Goal: Navigation & Orientation: Find specific page/section

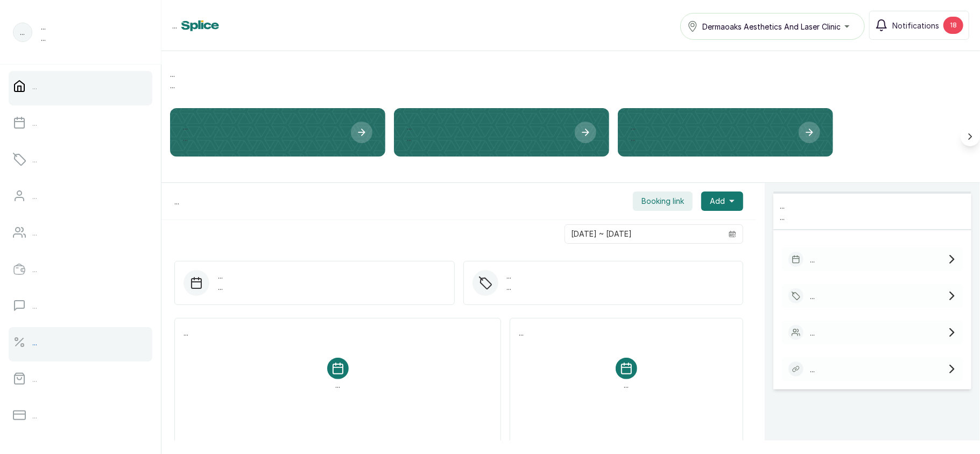
scroll to position [155, 0]
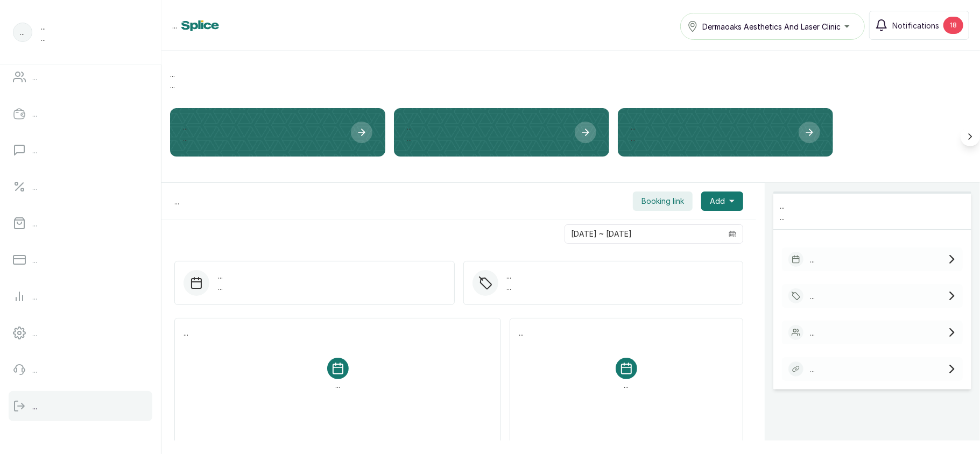
click at [37, 403] on p "..." at bounding box center [34, 406] width 5 height 11
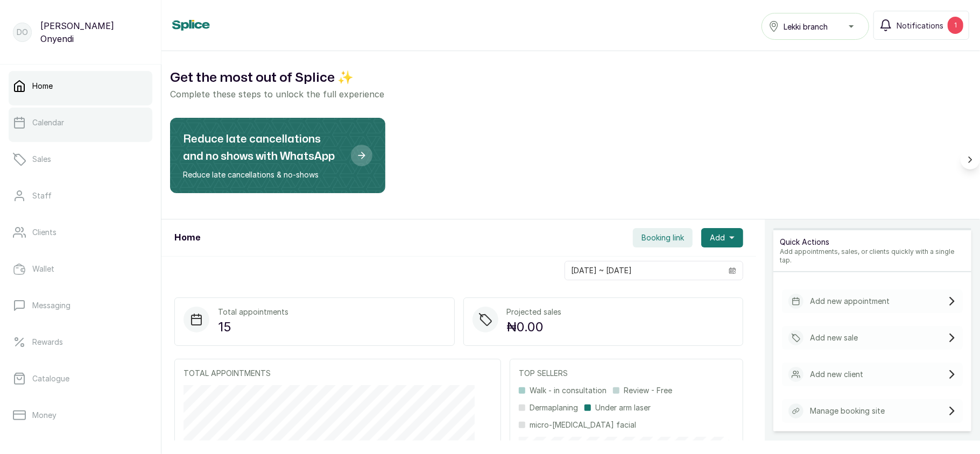
click at [108, 130] on link "Calendar" at bounding box center [81, 123] width 144 height 30
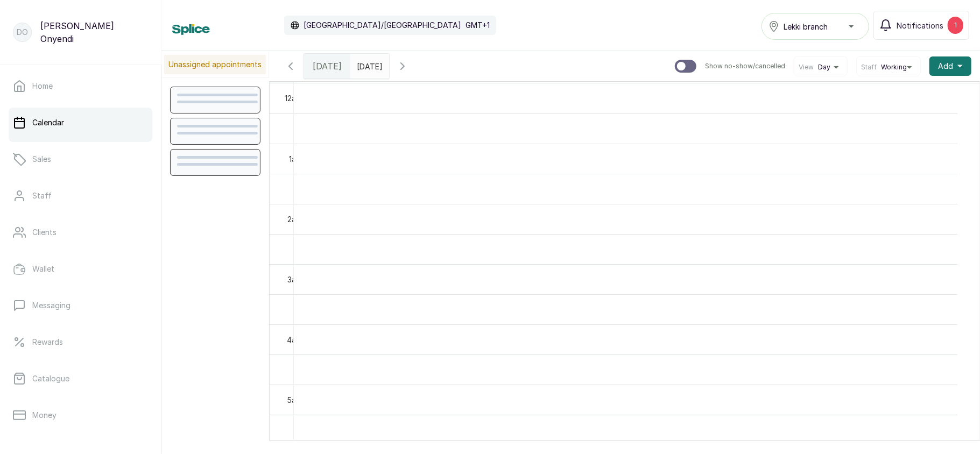
scroll to position [363, 0]
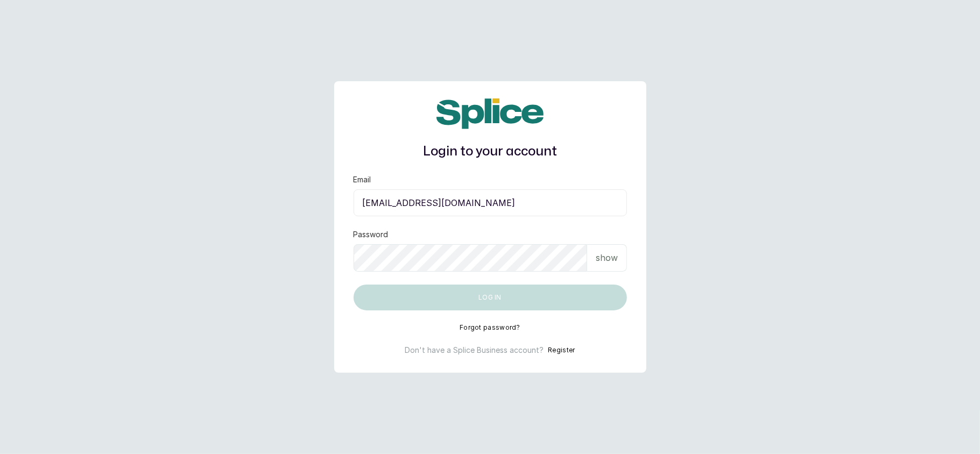
type input "[EMAIL_ADDRESS][DOMAIN_NAME]"
click at [605, 257] on p "show" at bounding box center [606, 257] width 22 height 13
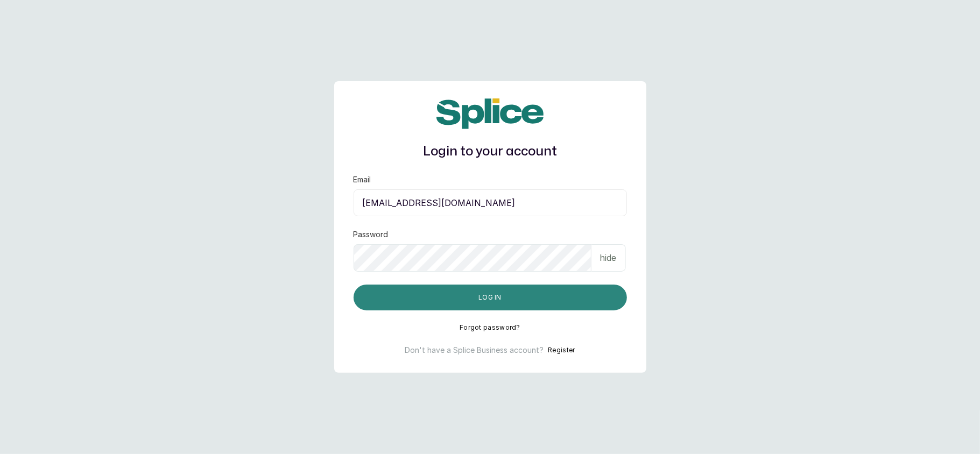
click at [544, 297] on button "Log in" at bounding box center [489, 298] width 273 height 26
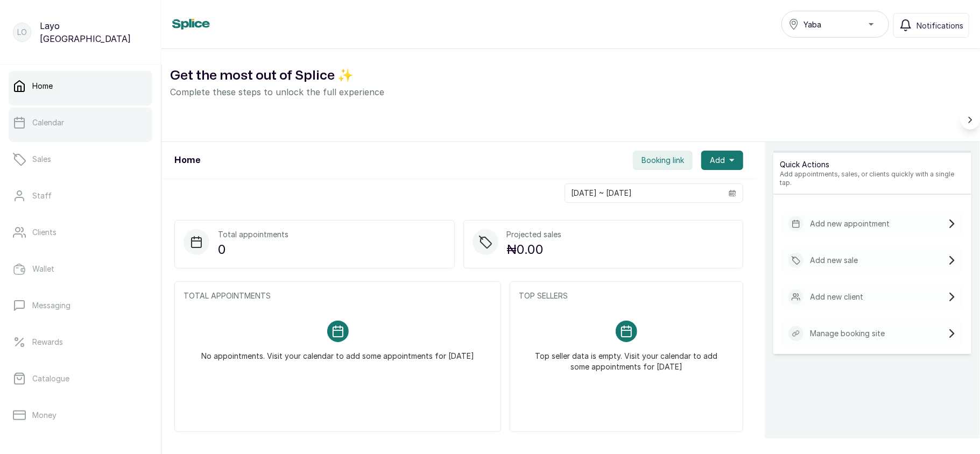
click at [114, 127] on link "Calendar" at bounding box center [81, 123] width 144 height 30
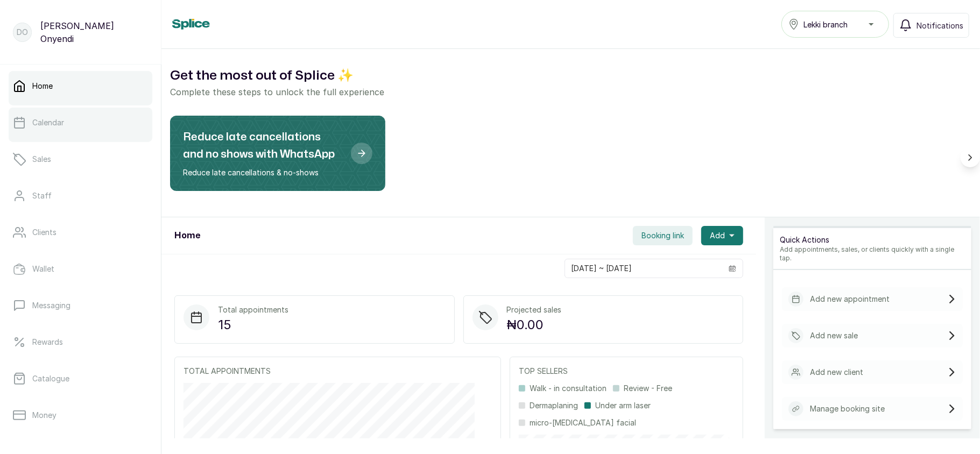
click at [49, 134] on link "Calendar" at bounding box center [81, 123] width 144 height 30
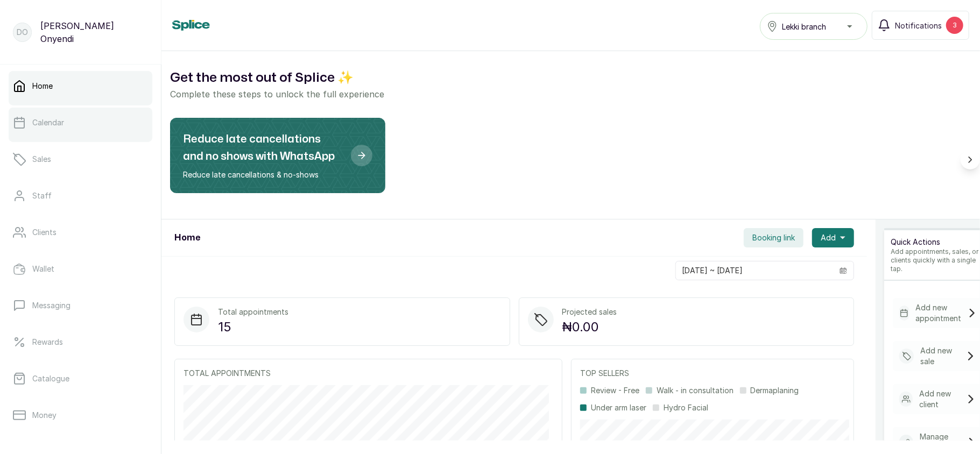
click at [66, 130] on link "Calendar" at bounding box center [81, 123] width 144 height 30
